Goal: Task Accomplishment & Management: Use online tool/utility

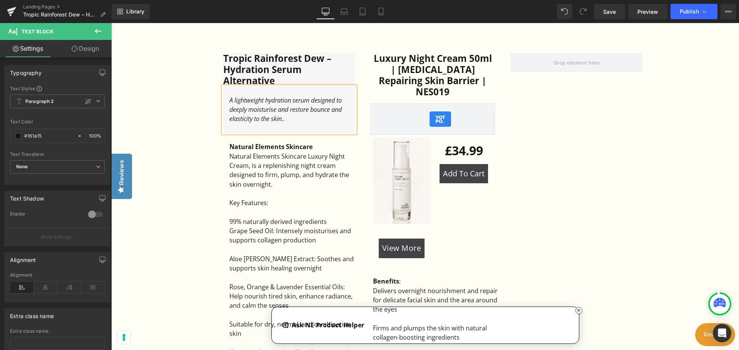
scroll to position [539, 0]
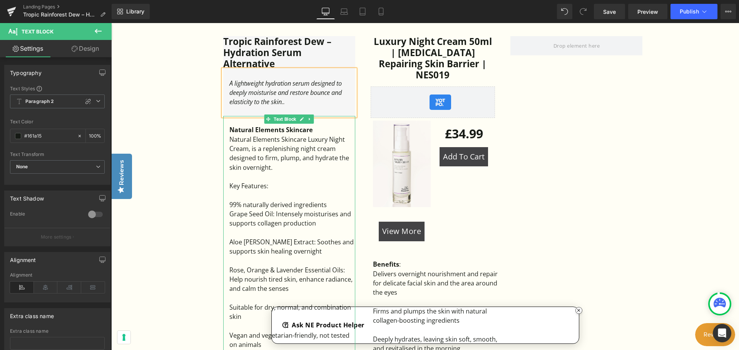
click at [277, 171] on div "Natural Elements Skincare Luxury Night Cream, is a replenishing night cream des…" at bounding box center [292, 153] width 126 height 37
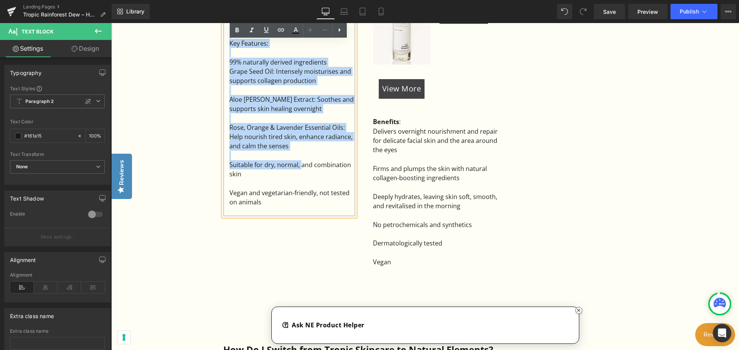
scroll to position [692, 0]
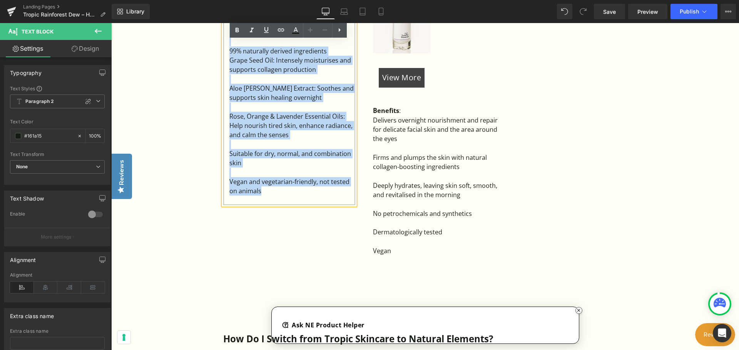
drag, startPoint x: 229, startPoint y: 142, endPoint x: 297, endPoint y: 195, distance: 87.0
click at [297, 195] on div "Natural Elements Skincare Natural Elements Skincare Luxury Night Cream, is a re…" at bounding box center [289, 83] width 132 height 243
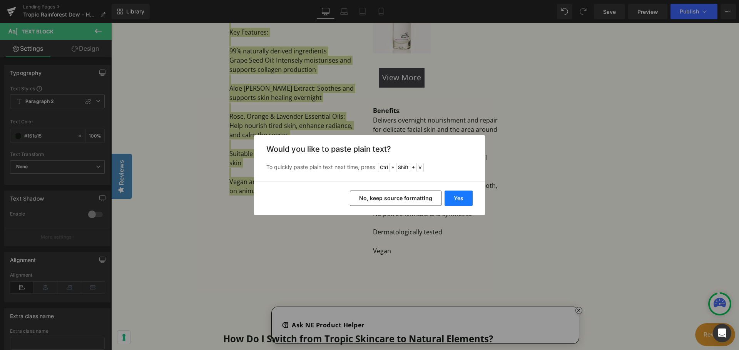
click at [455, 201] on button "Yes" at bounding box center [458, 198] width 28 height 15
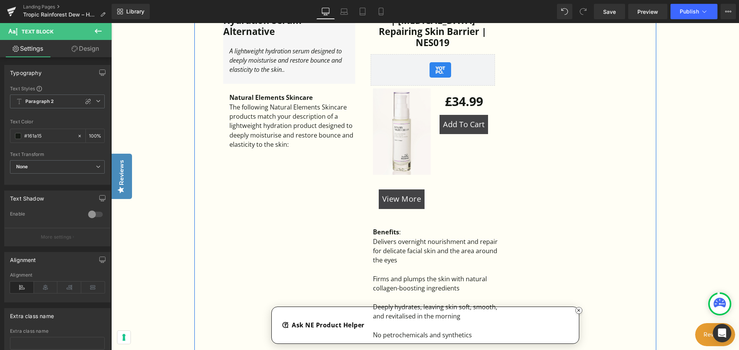
scroll to position [562, 0]
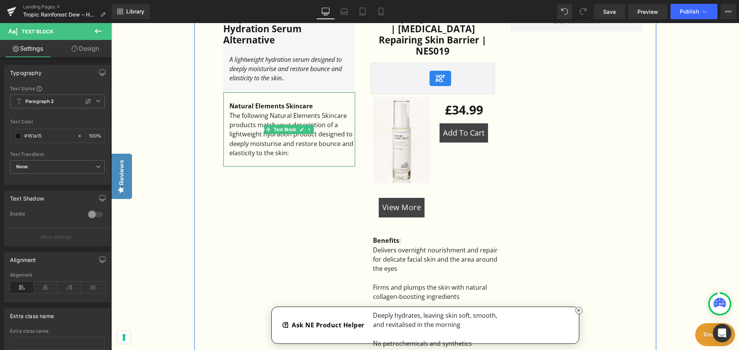
click at [298, 154] on div "The following Natural Elements Skincare products match your description of a li…" at bounding box center [292, 134] width 126 height 47
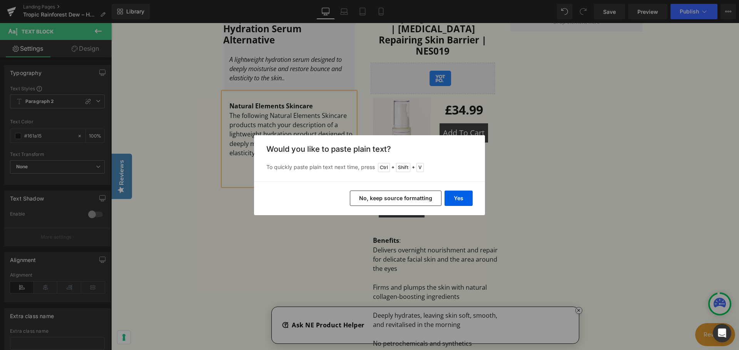
click at [408, 202] on button "No, keep source formatting" at bounding box center [396, 198] width 92 height 15
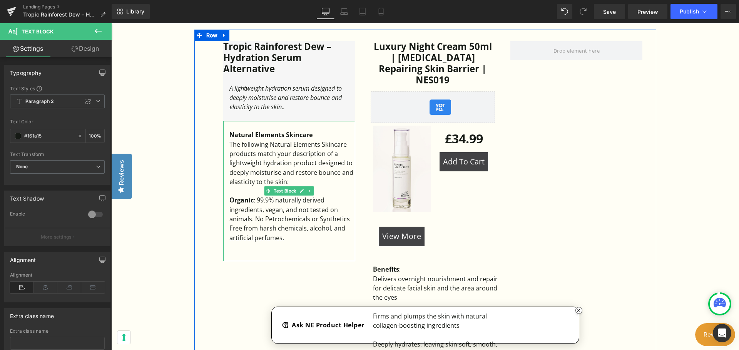
scroll to position [486, 0]
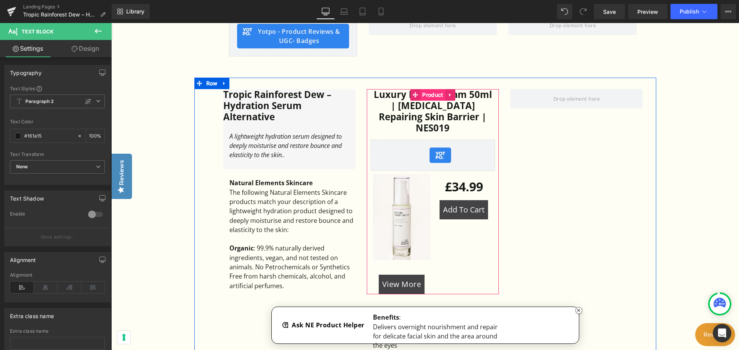
click at [428, 95] on span "Product" at bounding box center [432, 95] width 25 height 12
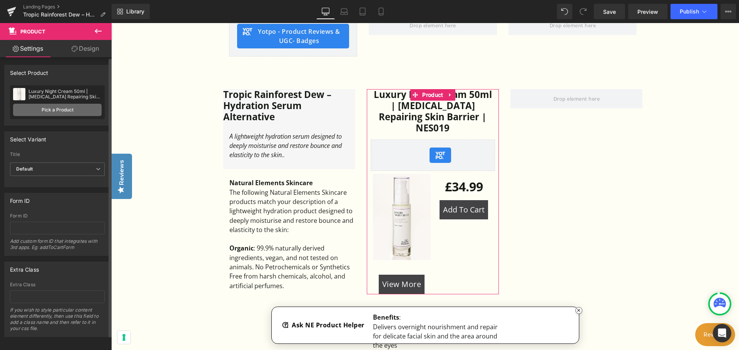
click at [57, 105] on link "Pick a Product" at bounding box center [57, 110] width 88 height 12
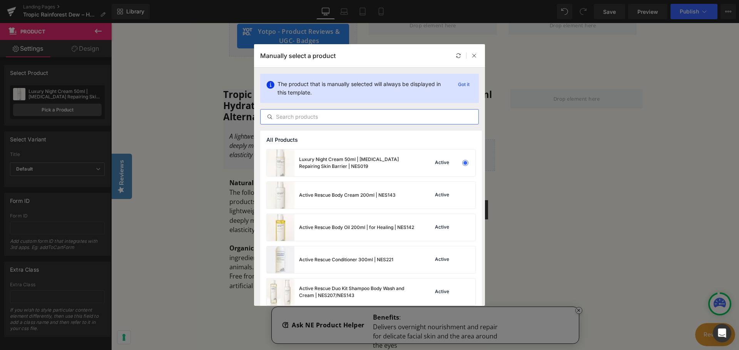
click at [331, 118] on input "text" at bounding box center [369, 116] width 218 height 9
paste input "Blending Moisturiser 50ml"
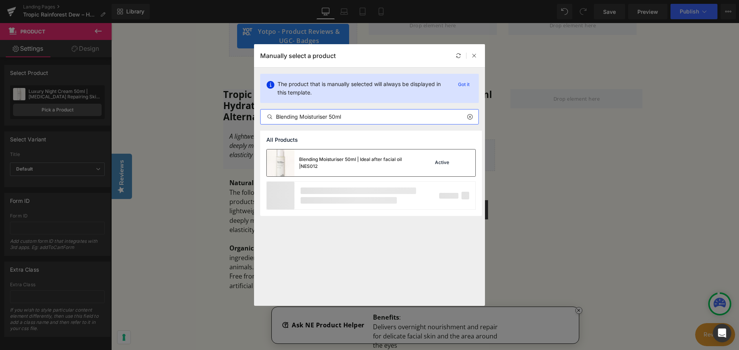
type input "Blending Moisturiser 50ml"
click at [340, 162] on div "Blending Moisturiser 50ml | Ideal after facial oil |NES012" at bounding box center [356, 163] width 115 height 14
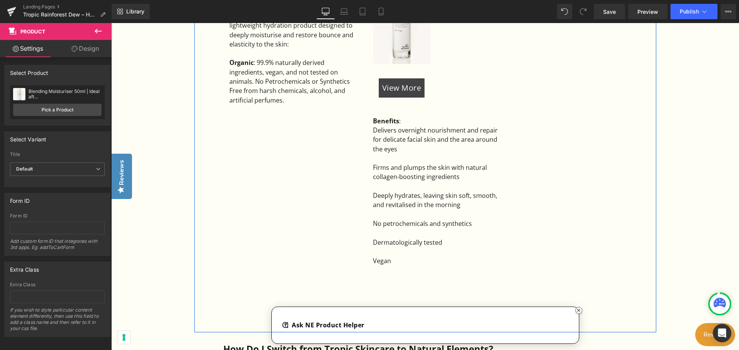
scroll to position [678, 0]
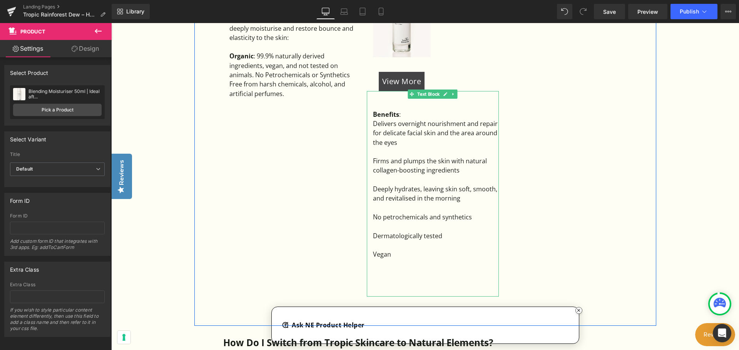
click at [402, 255] on div "Vegan" at bounding box center [436, 254] width 126 height 9
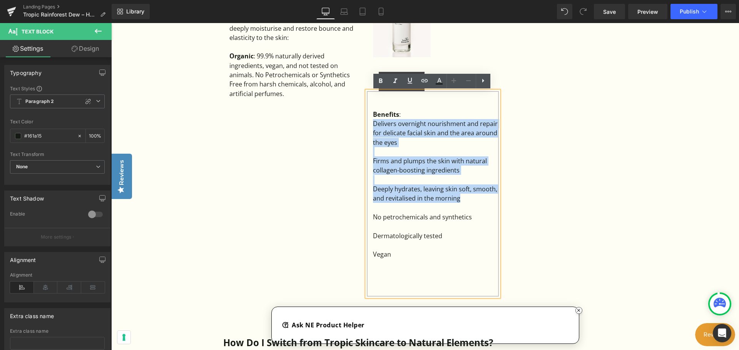
drag, startPoint x: 464, startPoint y: 202, endPoint x: 365, endPoint y: 125, distance: 124.8
click at [367, 125] on div "Benefits : Delivers overnight nourishment and repair for delicate facial skin a…" at bounding box center [433, 194] width 132 height 206
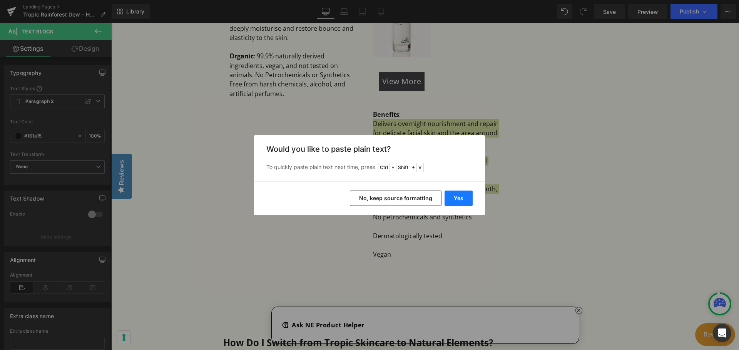
click at [455, 201] on button "Yes" at bounding box center [458, 198] width 28 height 15
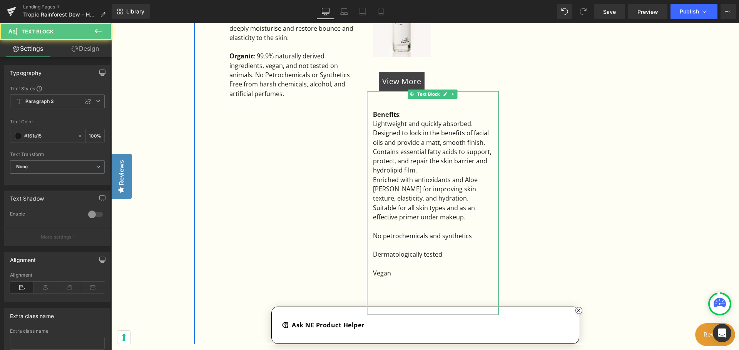
click at [489, 144] on div "Designed to lock in the benefits of facial oils and provide a matt, smooth fini…" at bounding box center [436, 137] width 126 height 19
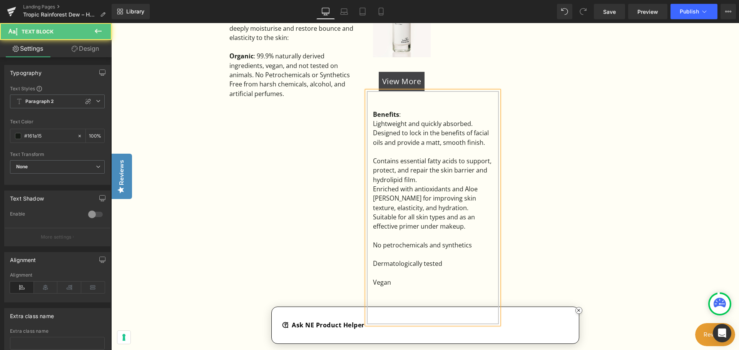
click at [447, 181] on div "Contains essential fatty acids to support, protect, and repair the skin barrier…" at bounding box center [436, 171] width 126 height 28
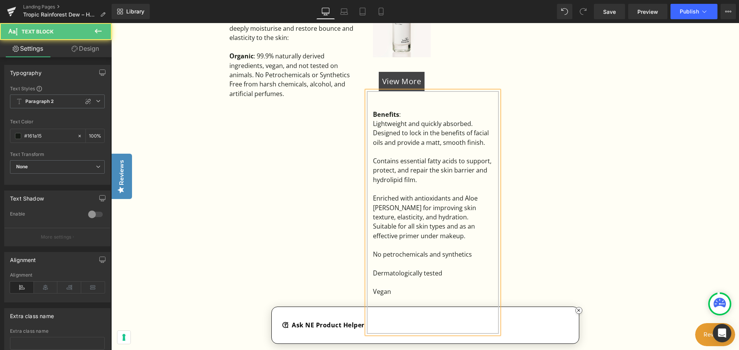
click at [416, 216] on div "Enriched with antioxidants and Aloe Vera for improving skin texture, elasticity…" at bounding box center [436, 208] width 126 height 28
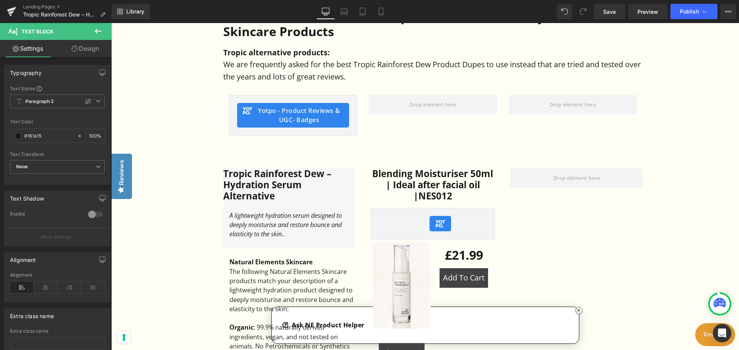
scroll to position [370, 0]
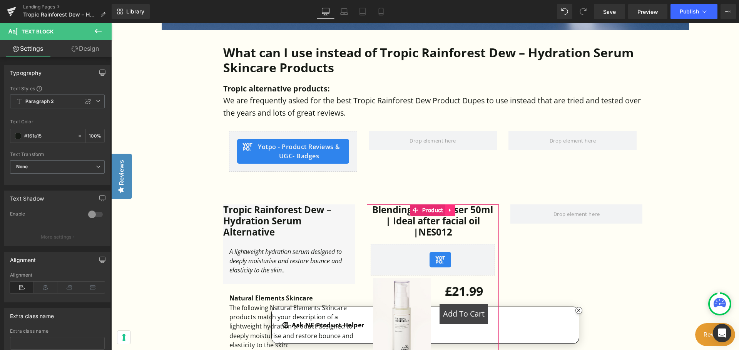
click at [449, 209] on icon at bounding box center [449, 211] width 5 height 6
click at [445, 211] on icon at bounding box center [444, 210] width 5 height 5
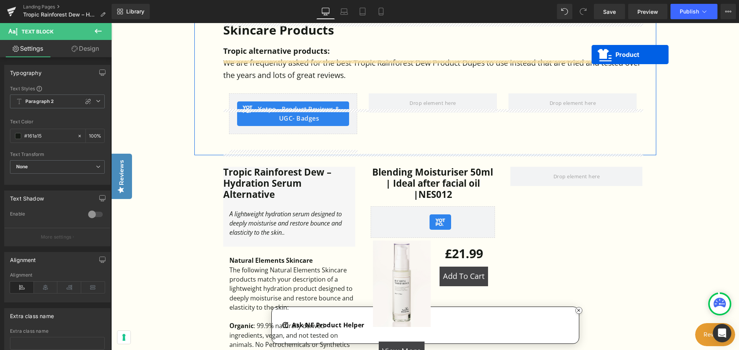
scroll to position [392, 0]
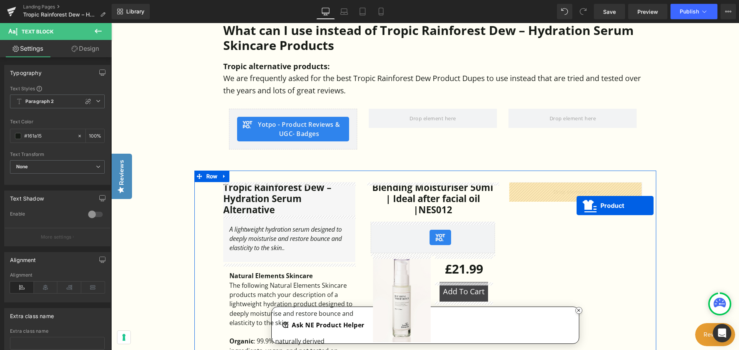
drag, startPoint x: 430, startPoint y: 58, endPoint x: 576, endPoint y: 206, distance: 207.6
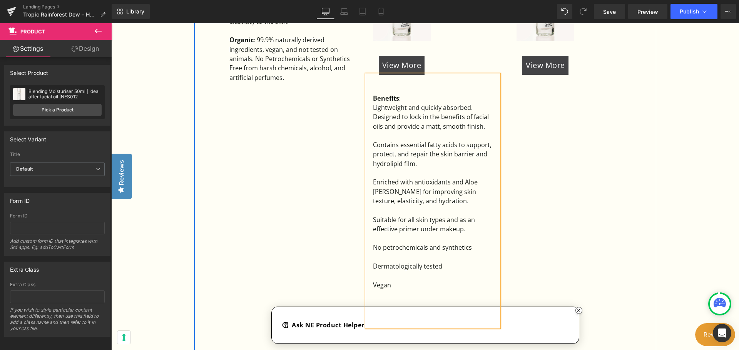
scroll to position [700, 0]
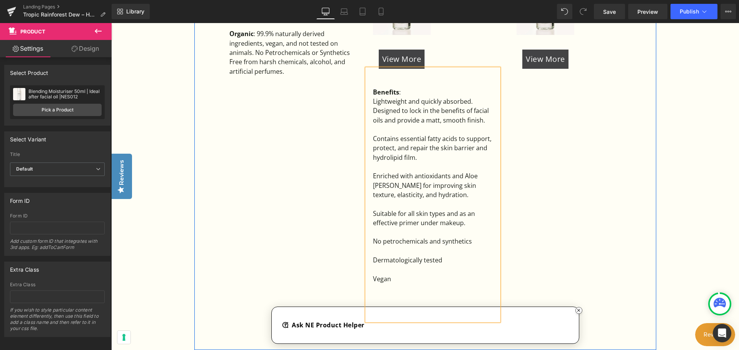
click at [338, 194] on div "Tropic Rainforest Dew – Hydration Serum Alternative Heading A lightweight hydra…" at bounding box center [425, 106] width 462 height 487
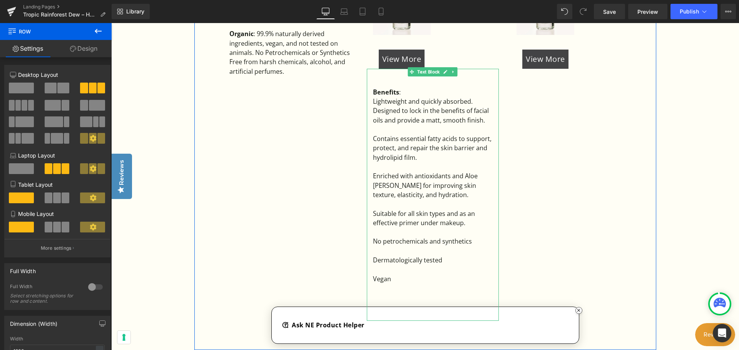
click at [453, 73] on icon at bounding box center [453, 72] width 4 height 5
click at [450, 72] on icon at bounding box center [449, 72] width 4 height 4
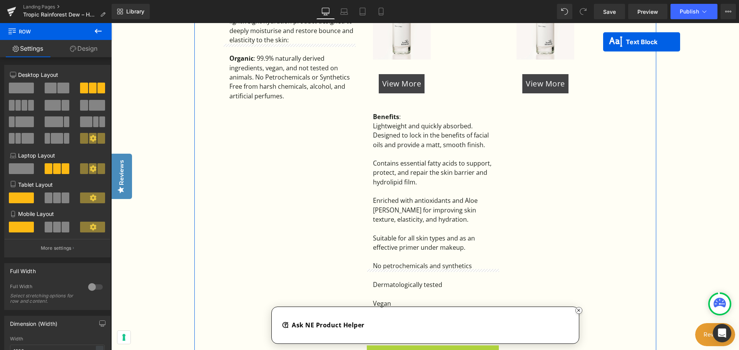
scroll to position [652, 0]
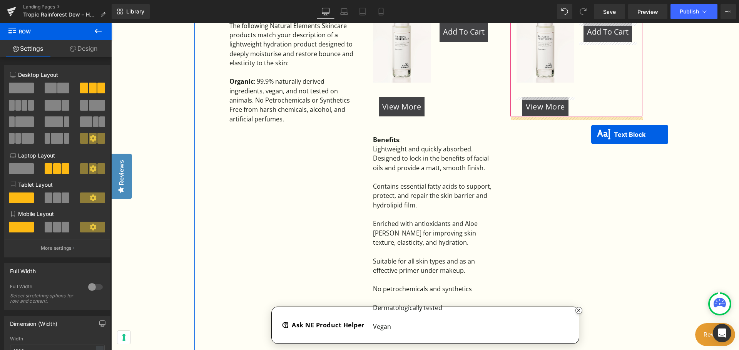
drag, startPoint x: 432, startPoint y: 58, endPoint x: 591, endPoint y: 135, distance: 176.0
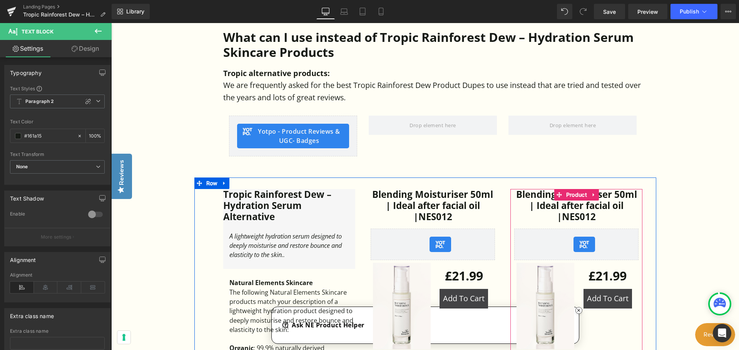
scroll to position [383, 0]
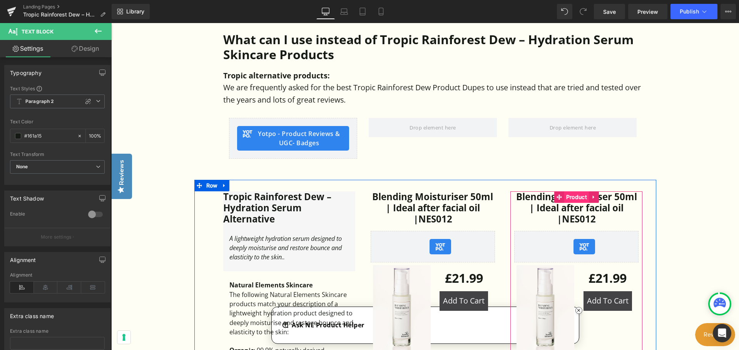
click at [575, 196] on span "Product" at bounding box center [576, 198] width 25 height 12
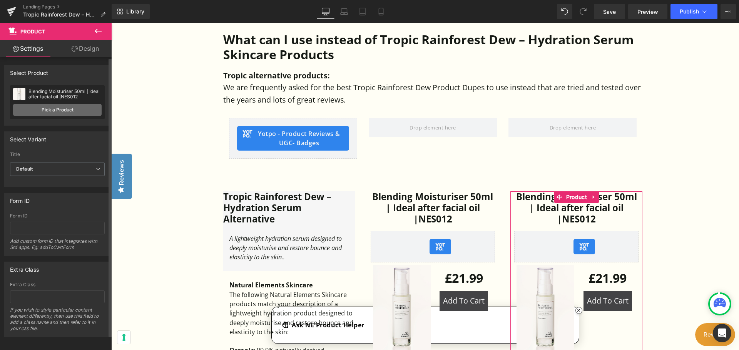
click at [72, 113] on link "Pick a Product" at bounding box center [57, 110] width 88 height 12
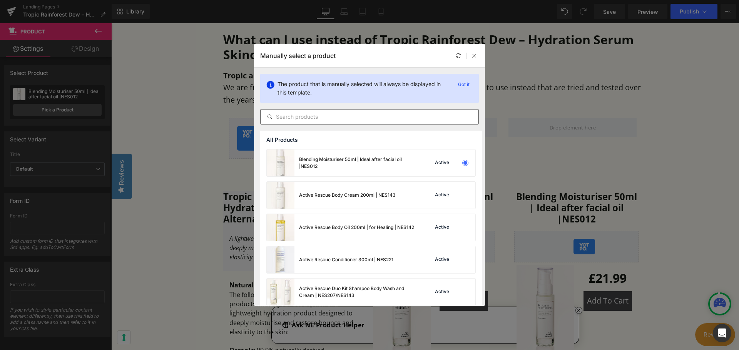
click at [333, 117] on input "text" at bounding box center [369, 116] width 218 height 9
paste input "Hydrating Facial Oil 50ml"
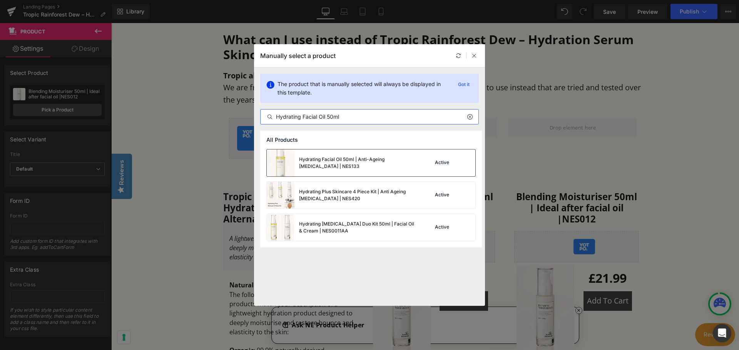
type input "Hydrating Facial Oil 50ml"
click at [328, 154] on div "Hydrating Facial Oil 50ml | Anti-Ageing For Sensitive Skin | NES133" at bounding box center [341, 163] width 148 height 27
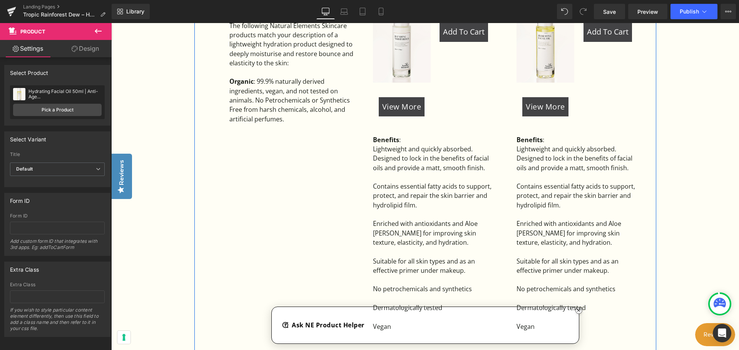
scroll to position [691, 0]
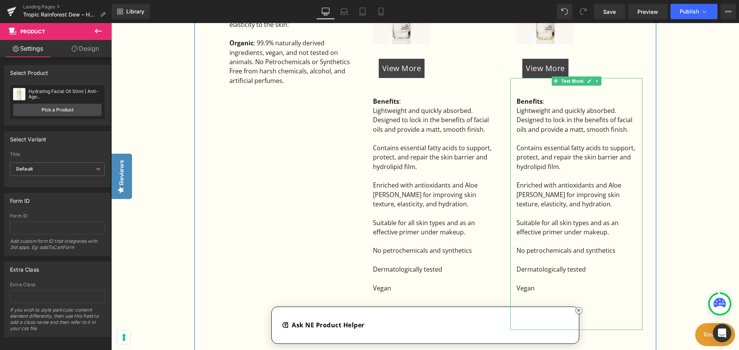
click at [542, 254] on div "No petrochemicals and synthetics" at bounding box center [579, 250] width 126 height 9
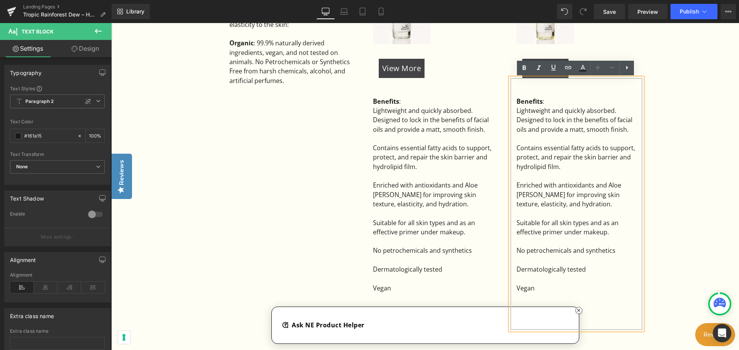
click at [619, 236] on div "Suitable for all skin types and as an effective primer under makeup." at bounding box center [579, 228] width 126 height 19
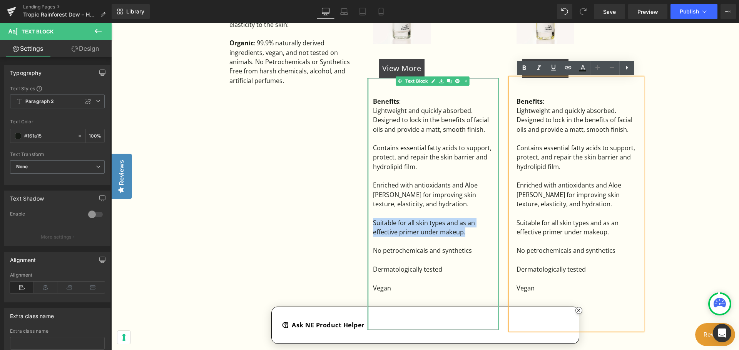
drag, startPoint x: 389, startPoint y: 229, endPoint x: 367, endPoint y: 223, distance: 23.1
click at [367, 223] on div "Benefits : Lightweight and quickly absorbed. Designed to lock in the benefits …" at bounding box center [433, 204] width 132 height 252
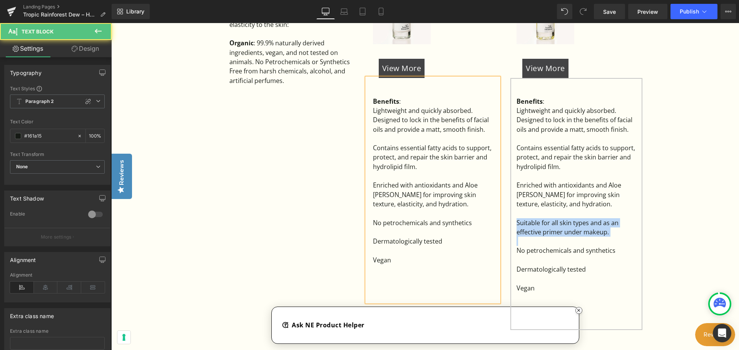
drag, startPoint x: 621, startPoint y: 243, endPoint x: 497, endPoint y: 226, distance: 125.8
click at [497, 226] on div "Tropic Rainforest Dew – Hydration Serum Alternative Heading A lightweight hydra…" at bounding box center [425, 115] width 462 height 487
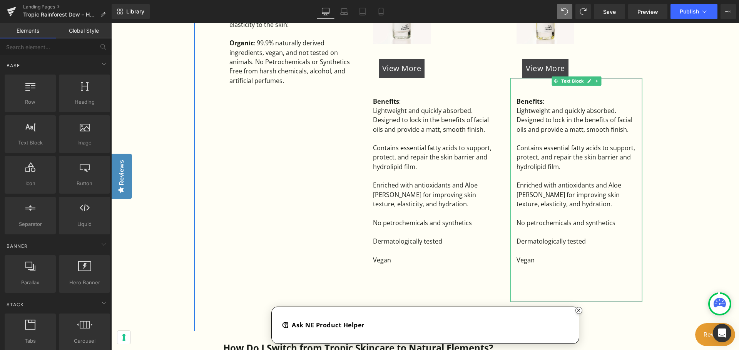
click at [546, 208] on div "Enriched with antioxidants and Aloe Vera for improving skin texture, elasticity…" at bounding box center [579, 195] width 126 height 28
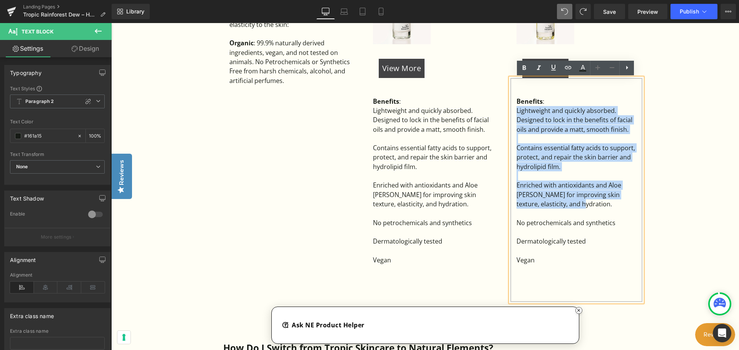
drag, startPoint x: 516, startPoint y: 111, endPoint x: 630, endPoint y: 207, distance: 148.9
click at [630, 207] on div "Benefits : Lightweight and quickly absorbed. Designed to lock in the benefits o…" at bounding box center [576, 190] width 132 height 224
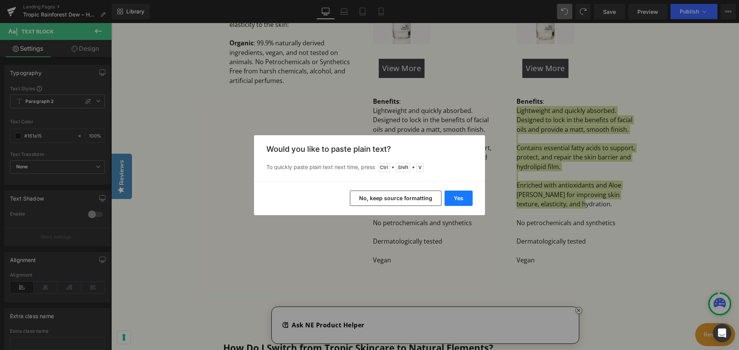
click at [463, 197] on button "Yes" at bounding box center [458, 198] width 28 height 15
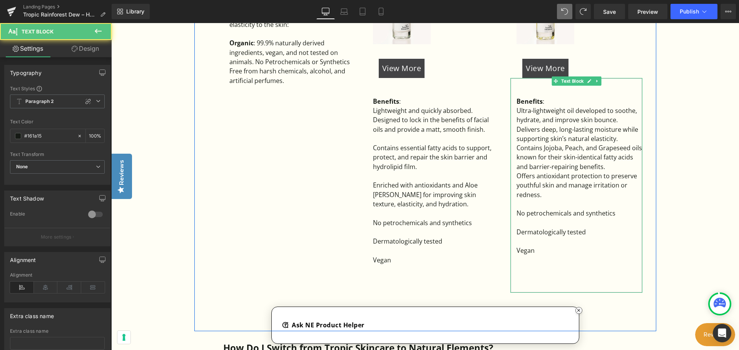
click at [620, 122] on div "Ultra-lightweight oil developed to soothe, hydrate, and improve skin bounce." at bounding box center [579, 115] width 126 height 19
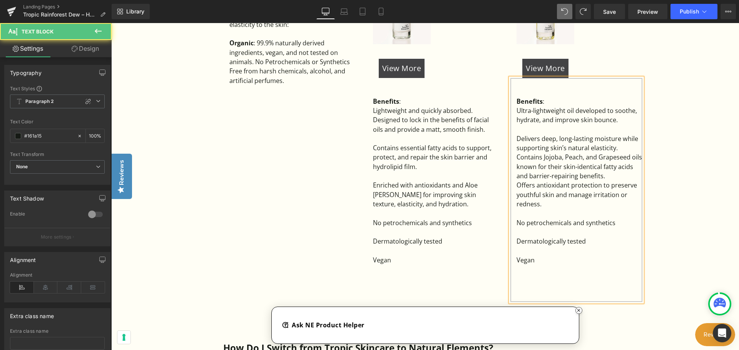
drag, startPoint x: 620, startPoint y: 149, endPoint x: 612, endPoint y: 148, distance: 8.2
click at [619, 149] on div "Delivers deep, long-lasting moisture while supporting skin’s natural elasticity." at bounding box center [579, 143] width 126 height 19
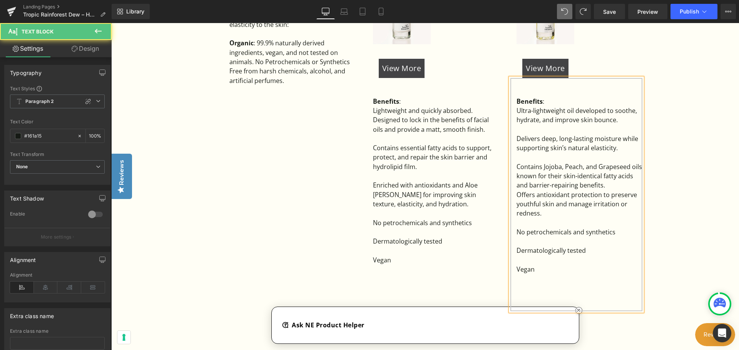
click at [619, 188] on div "Contains Jojoba, Peach, and Grapeseed oils known for their skin-identical fatty…" at bounding box center [579, 176] width 126 height 28
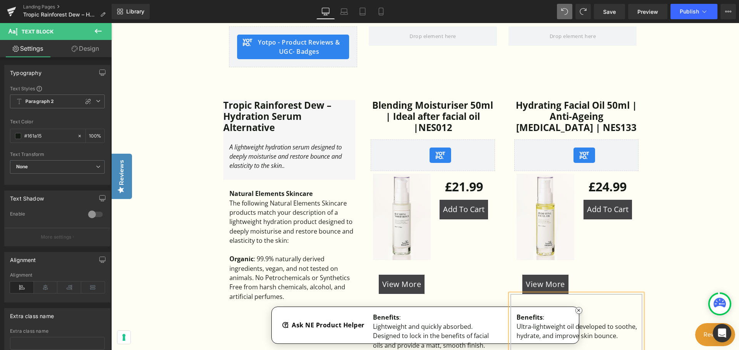
scroll to position [345, 0]
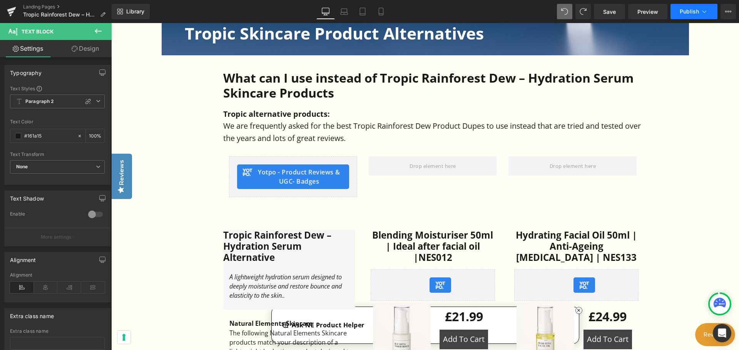
click at [708, 11] on button "Publish" at bounding box center [693, 11] width 47 height 15
click at [726, 12] on icon at bounding box center [728, 11] width 6 height 6
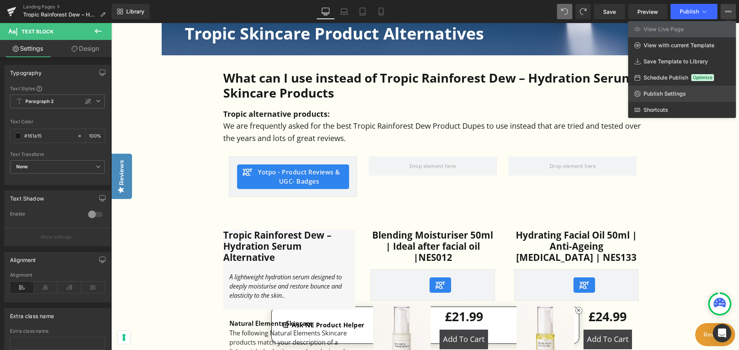
click at [664, 91] on span "Publish Settings" at bounding box center [664, 93] width 42 height 7
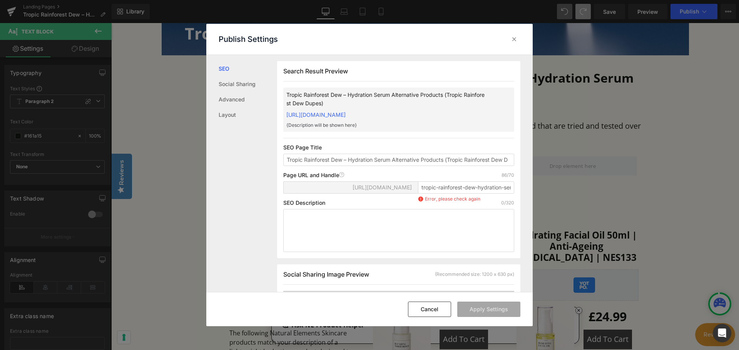
scroll to position [0, 0]
click at [293, 224] on textarea at bounding box center [398, 230] width 231 height 43
paste textarea "Tropic alternative products: We are frequently asked for the best Tropic Skinca…"
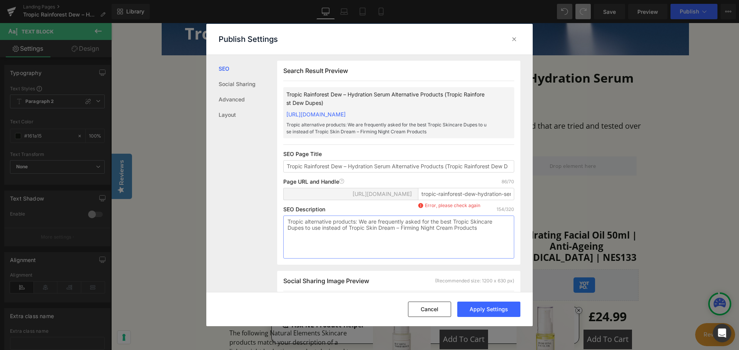
click at [404, 242] on textarea "Tropic alternative products: We are frequently asked for the best Tropic Skinca…" at bounding box center [398, 237] width 231 height 43
type textarea "Tropic alternative products: We are frequently asked for the best Tropic Skinca…"
click at [236, 199] on div "SEO Social Sharing Advanced Layout" at bounding box center [241, 174] width 71 height 238
click at [502, 200] on input "tropic-rainforest-dew-hydration-serum-alternative-products-tropic-rainforest-de…" at bounding box center [466, 194] width 96 height 12
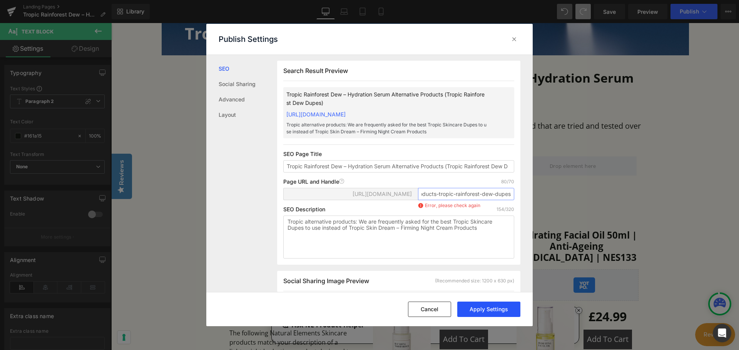
type input "tropic-rainforest-dew-hydration-alternative-products-tropic-rainforest-dew-dupes"
click at [469, 311] on button "Apply Settings" at bounding box center [488, 309] width 63 height 15
click at [439, 312] on button "Cancel" at bounding box center [429, 309] width 43 height 15
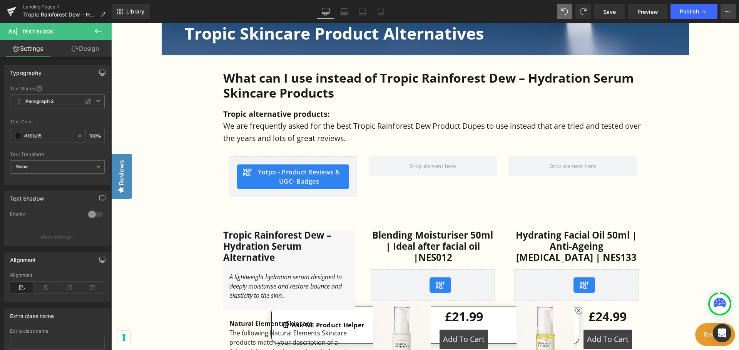
click at [731, 10] on icon at bounding box center [728, 11] width 6 height 6
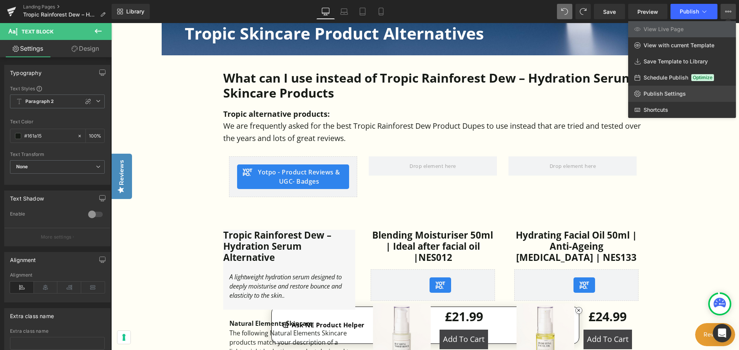
click at [661, 94] on span "Publish Settings" at bounding box center [664, 93] width 42 height 7
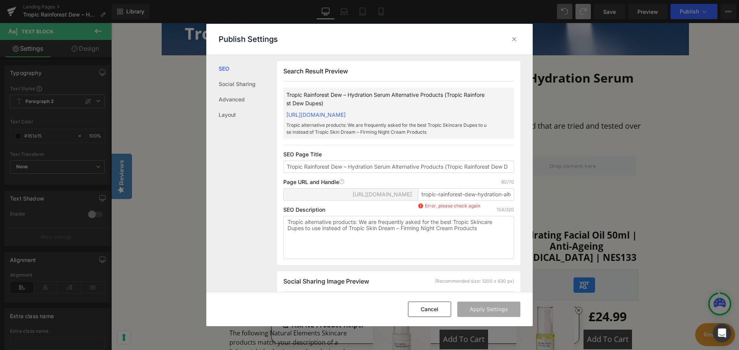
scroll to position [0, 0]
click at [487, 200] on input "tropic-rainforest-dew-hydration-alternative-products-tropic-rainforest-dew-dupes" at bounding box center [466, 194] width 96 height 12
click at [388, 255] on textarea "Tropic alternative products: We are frequently asked for the best Tropic Skinca…" at bounding box center [398, 237] width 231 height 43
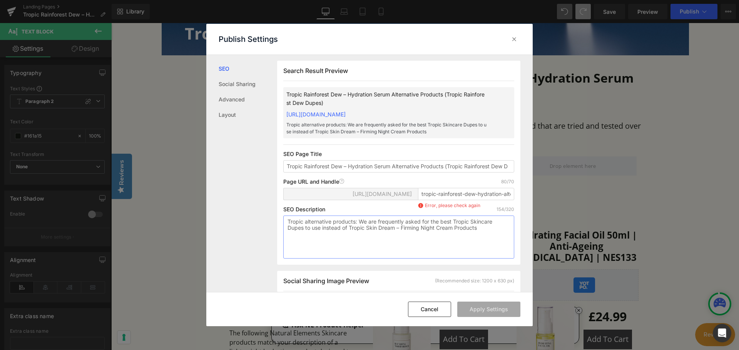
type textarea "S"
drag, startPoint x: 366, startPoint y: 234, endPoint x: 455, endPoint y: 236, distance: 88.5
click at [455, 236] on textarea "Tropic alternative products: We are frequently asked for the best Tropic Skinca…" at bounding box center [398, 237] width 231 height 43
paste textarea "Rainforest Dew – Hydration Seru"
type textarea "Tropic alternative products: We are frequently asked for the best Tropic Skinca…"
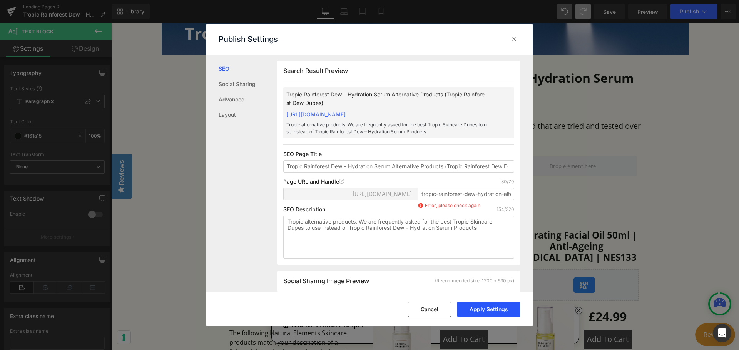
click at [480, 310] on button "Apply Settings" at bounding box center [488, 309] width 63 height 15
click at [437, 310] on button "Cancel" at bounding box center [429, 309] width 43 height 15
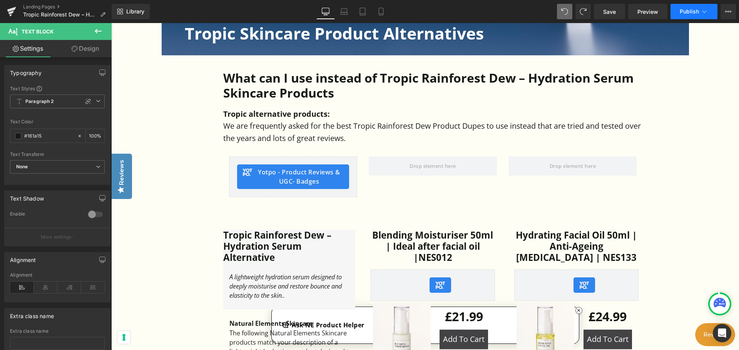
click at [682, 8] on button "Publish" at bounding box center [693, 11] width 47 height 15
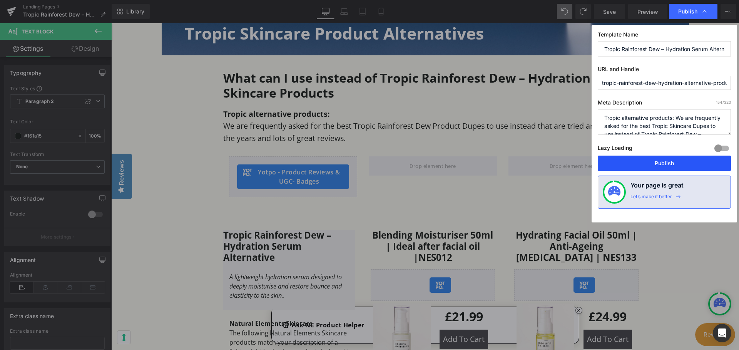
drag, startPoint x: 657, startPoint y: 165, endPoint x: 546, endPoint y: 140, distance: 113.7
click at [657, 165] on button "Publish" at bounding box center [663, 163] width 133 height 15
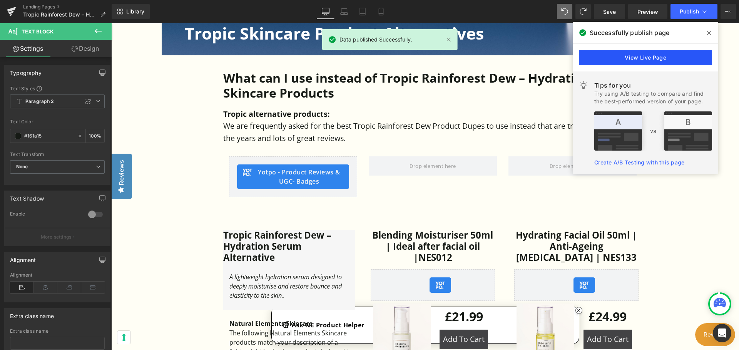
click at [686, 62] on link "View Live Page" at bounding box center [645, 57] width 133 height 15
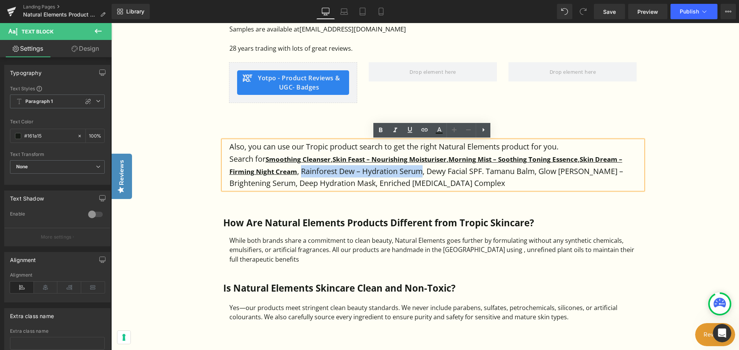
drag, startPoint x: 300, startPoint y: 170, endPoint x: 421, endPoint y: 171, distance: 121.2
click at [421, 171] on p "Search for Smoothing Cleanser , Skin Feast – Nourishing Moisturiser , Morning M…" at bounding box center [435, 171] width 413 height 37
click at [425, 132] on icon at bounding box center [424, 129] width 7 height 3
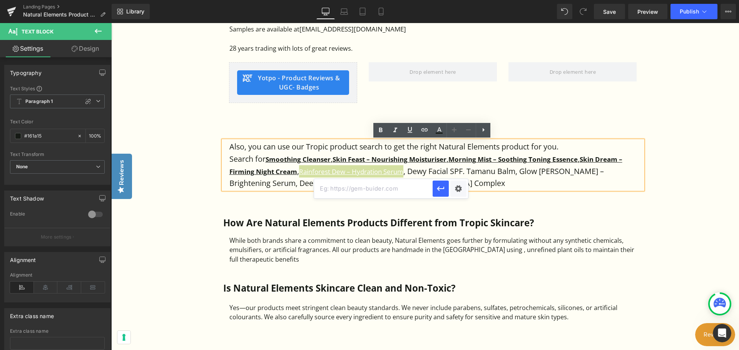
paste input "[URL][DOMAIN_NAME]"
type input "[URL][DOMAIN_NAME]"
click at [442, 188] on icon "button" at bounding box center [440, 188] width 9 height 9
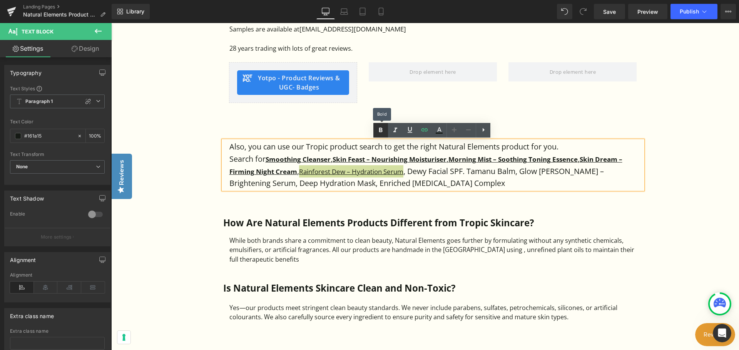
click at [382, 130] on icon at bounding box center [380, 130] width 9 height 9
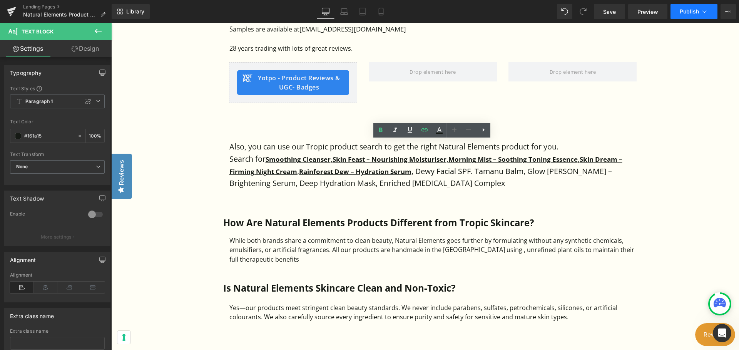
click at [684, 12] on span "Publish" at bounding box center [688, 11] width 19 height 6
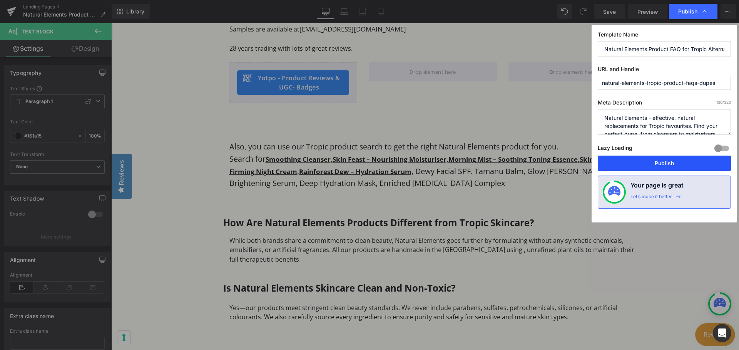
click at [642, 162] on button "Publish" at bounding box center [663, 163] width 133 height 15
